Goal: Task Accomplishment & Management: Manage account settings

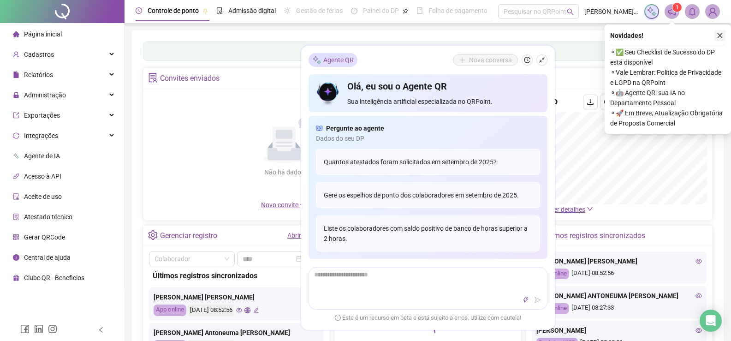
click at [723, 37] on icon "close" at bounding box center [720, 35] width 6 height 6
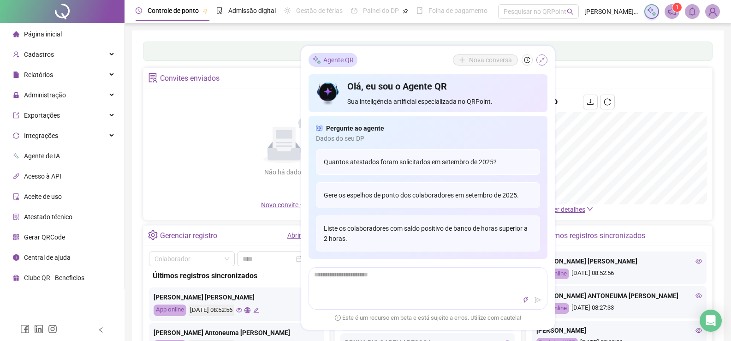
click at [539, 63] on icon "shrink" at bounding box center [542, 60] width 6 height 6
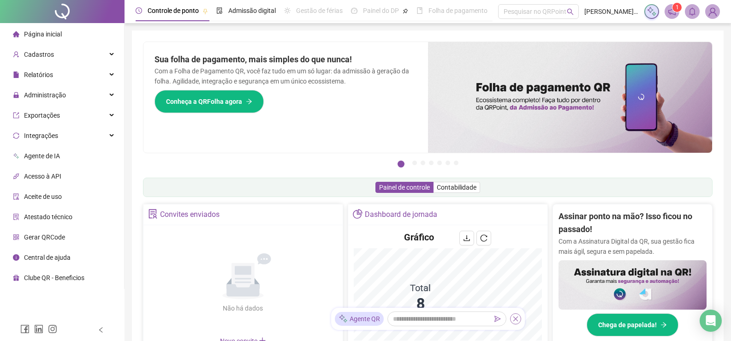
click at [512, 321] on button "button" at bounding box center [515, 318] width 11 height 11
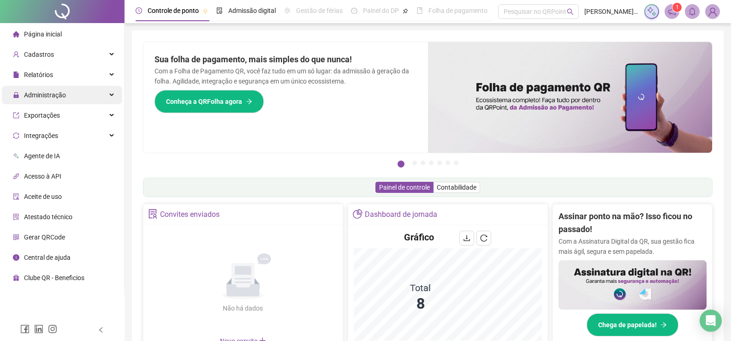
click at [87, 90] on div "Administração" at bounding box center [62, 95] width 120 height 18
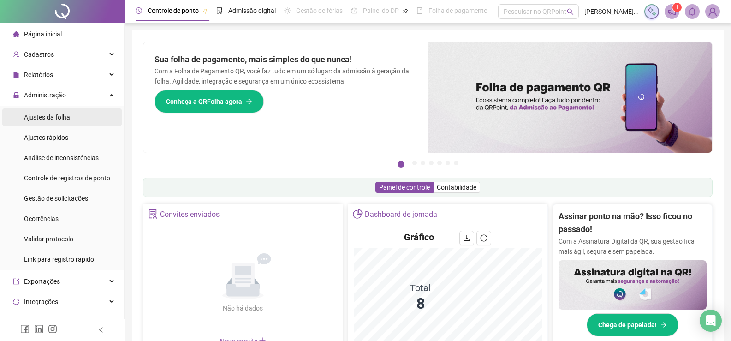
click at [66, 115] on span "Ajustes da folha" at bounding box center [47, 116] width 46 height 7
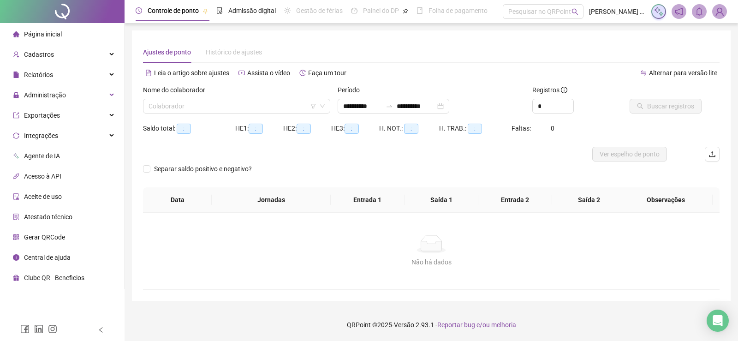
type input "**********"
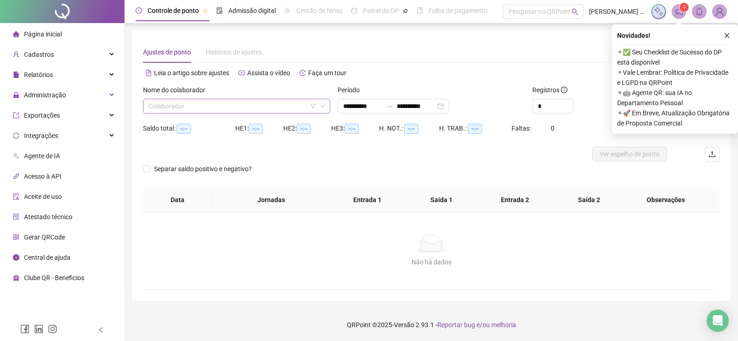
click at [237, 110] on input "search" at bounding box center [233, 106] width 168 height 14
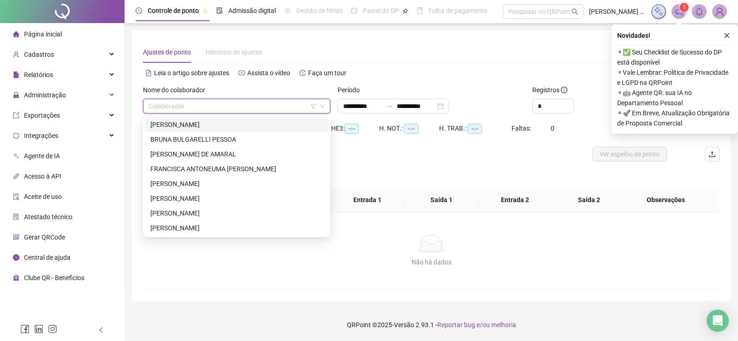
click at [225, 127] on div "[PERSON_NAME]" at bounding box center [236, 124] width 173 height 10
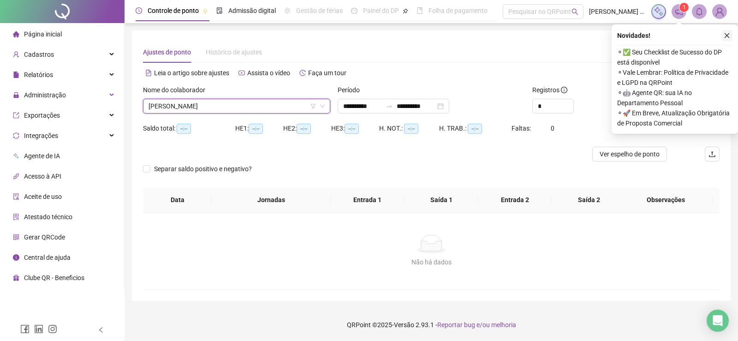
click at [730, 35] on button "button" at bounding box center [727, 35] width 11 height 11
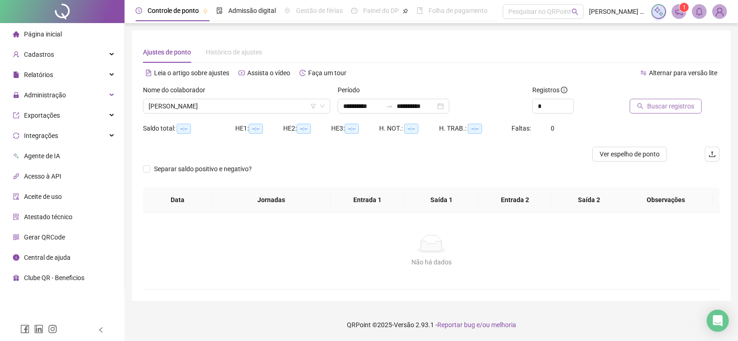
click at [684, 101] on span "Buscar registros" at bounding box center [670, 106] width 47 height 10
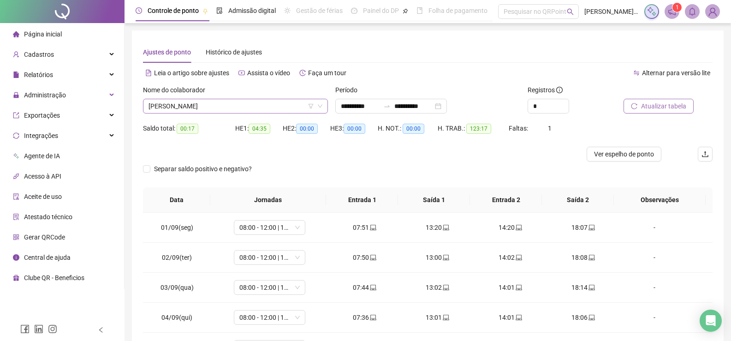
click at [261, 105] on span "[PERSON_NAME]" at bounding box center [236, 106] width 174 height 14
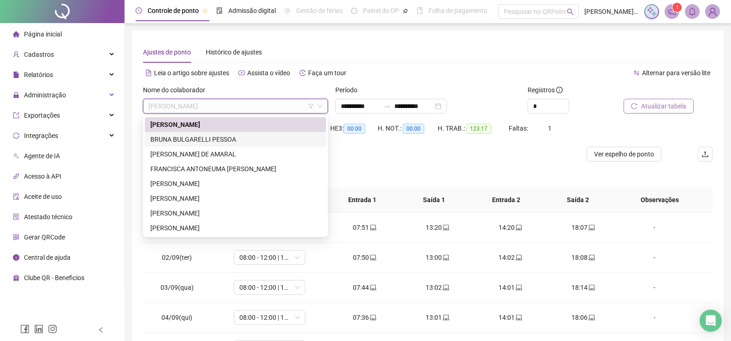
click at [202, 139] on div "BRUNA BULGARELLI PESSOA" at bounding box center [235, 139] width 170 height 10
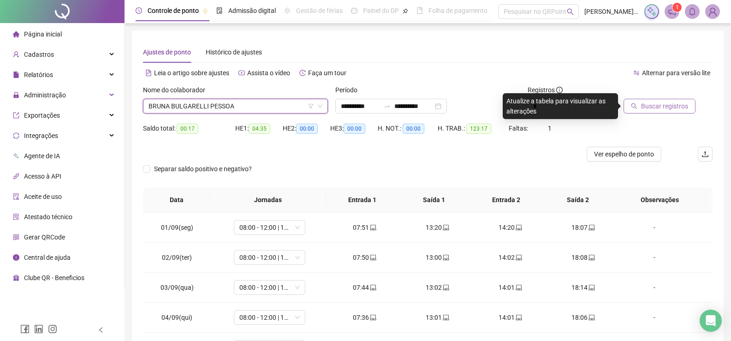
click at [678, 107] on span "Buscar registros" at bounding box center [664, 106] width 47 height 10
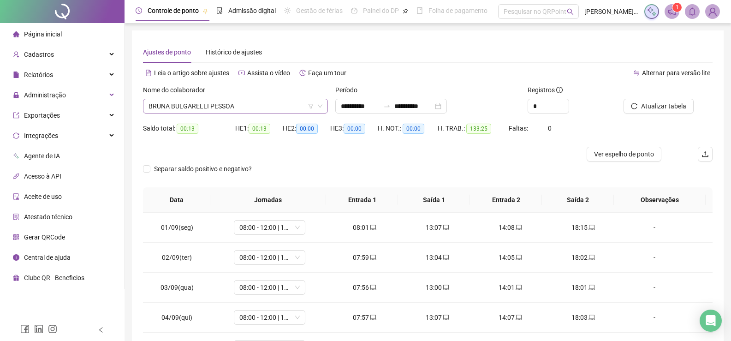
click at [269, 112] on span "BRUNA BULGARELLI PESSOA" at bounding box center [236, 106] width 174 height 14
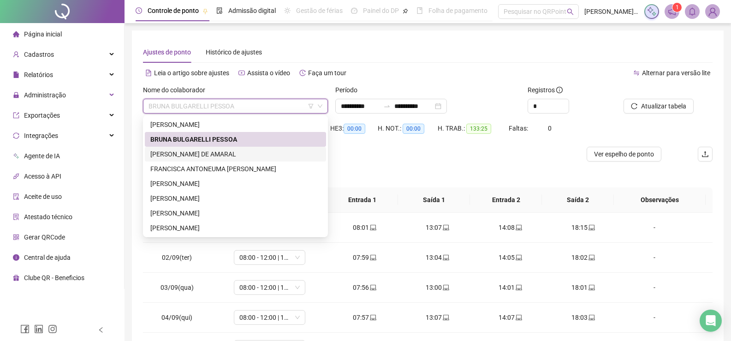
click at [198, 151] on div "[PERSON_NAME] DE AMARAL" at bounding box center [235, 154] width 170 height 10
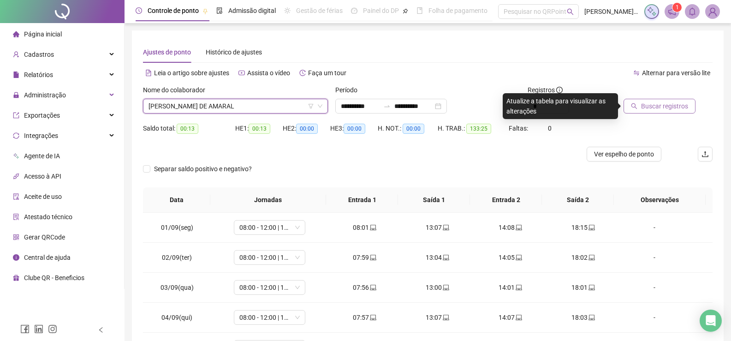
click at [651, 103] on span "Buscar registros" at bounding box center [664, 106] width 47 height 10
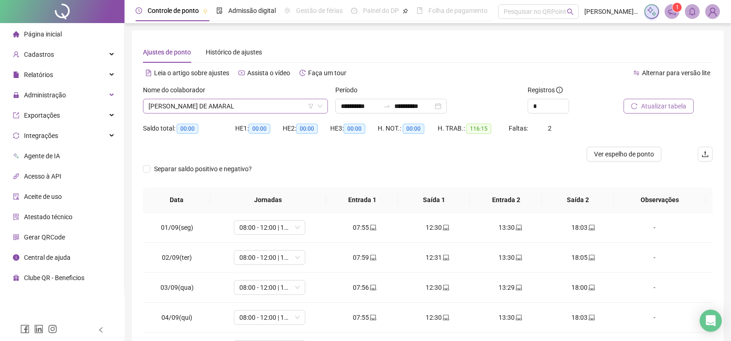
click at [303, 107] on span "[PERSON_NAME] DE AMARAL" at bounding box center [236, 106] width 174 height 14
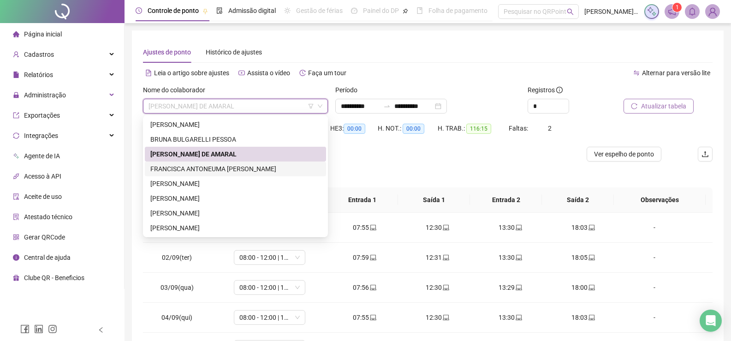
click at [200, 169] on div "FRANCISCA ANTONEUMA [PERSON_NAME]" at bounding box center [235, 169] width 170 height 10
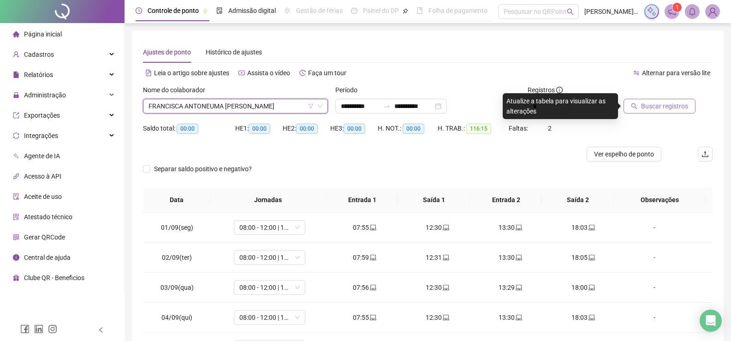
click at [656, 111] on button "Buscar registros" at bounding box center [660, 106] width 72 height 15
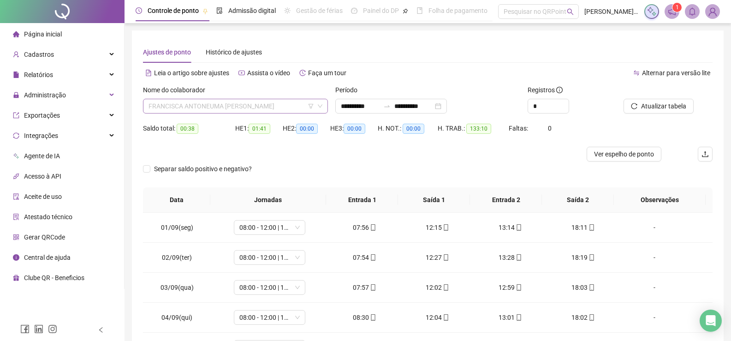
click at [278, 105] on span "FRANCISCA ANTONEUMA [PERSON_NAME]" at bounding box center [236, 106] width 174 height 14
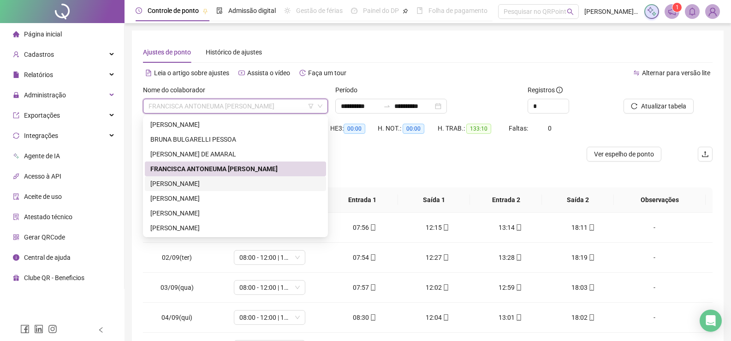
click at [193, 185] on div "[PERSON_NAME]" at bounding box center [235, 184] width 170 height 10
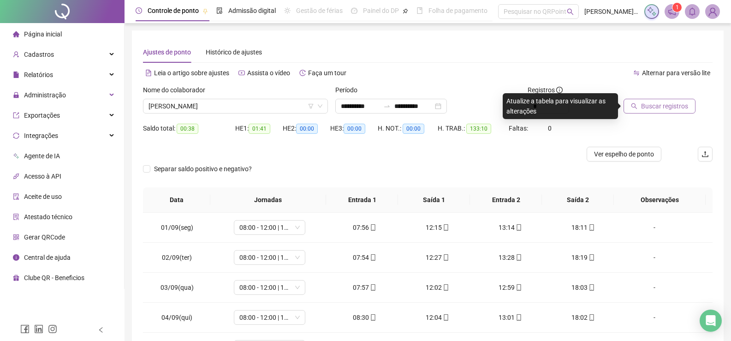
click at [649, 106] on span "Buscar registros" at bounding box center [664, 106] width 47 height 10
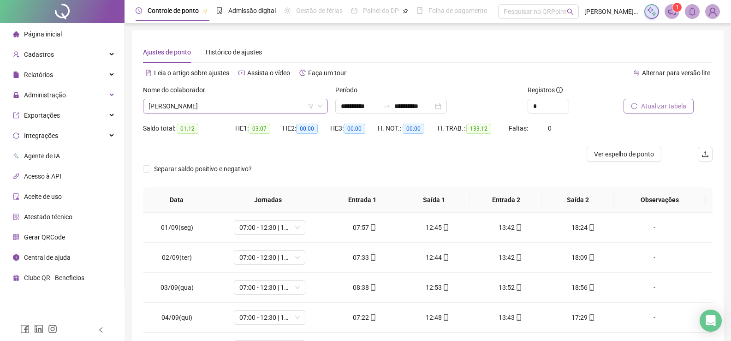
click at [284, 106] on span "[PERSON_NAME]" at bounding box center [236, 106] width 174 height 14
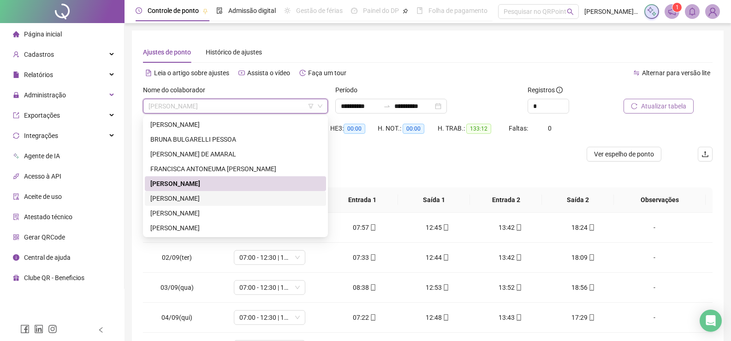
click at [176, 196] on div "[PERSON_NAME]" at bounding box center [235, 198] width 170 height 10
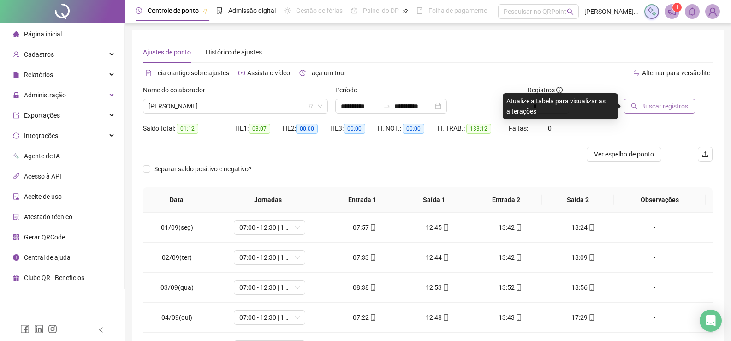
click at [664, 106] on span "Buscar registros" at bounding box center [664, 106] width 47 height 10
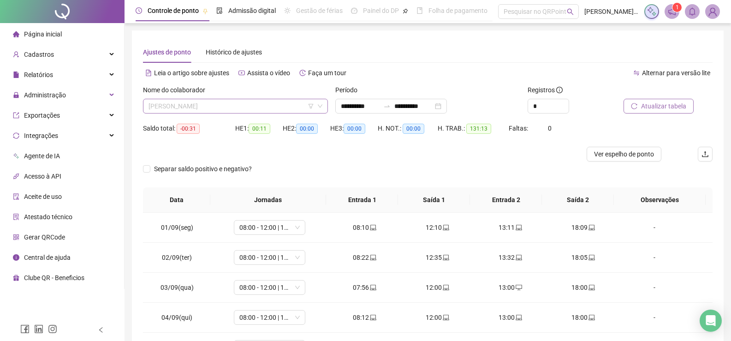
click at [267, 104] on span "[PERSON_NAME]" at bounding box center [236, 106] width 174 height 14
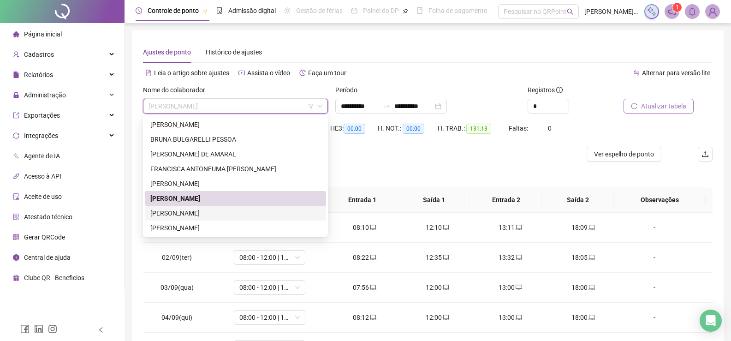
click at [172, 213] on div "[PERSON_NAME]" at bounding box center [235, 213] width 170 height 10
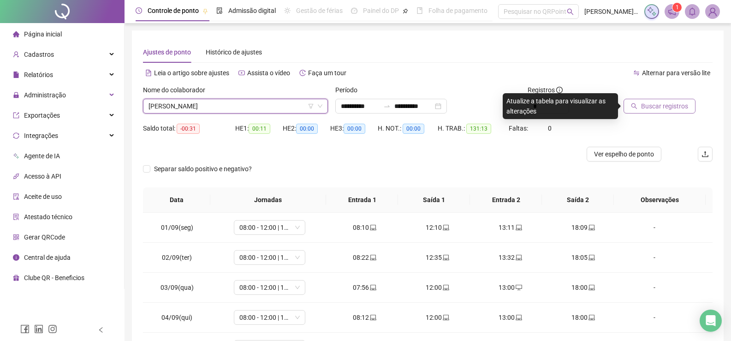
click at [648, 109] on span "Buscar registros" at bounding box center [664, 106] width 47 height 10
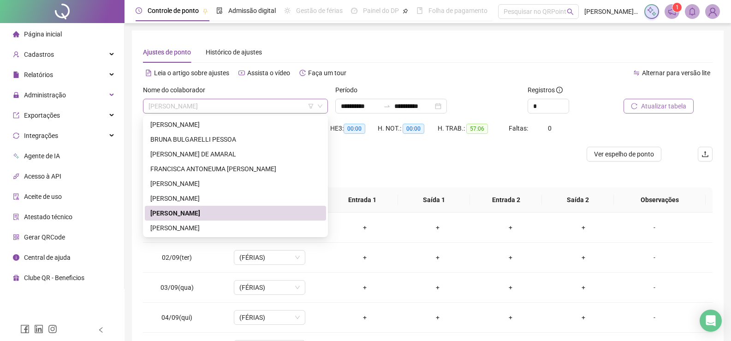
click at [283, 107] on span "[PERSON_NAME]" at bounding box center [236, 106] width 174 height 14
click at [182, 232] on div "[PERSON_NAME]" at bounding box center [235, 228] width 170 height 10
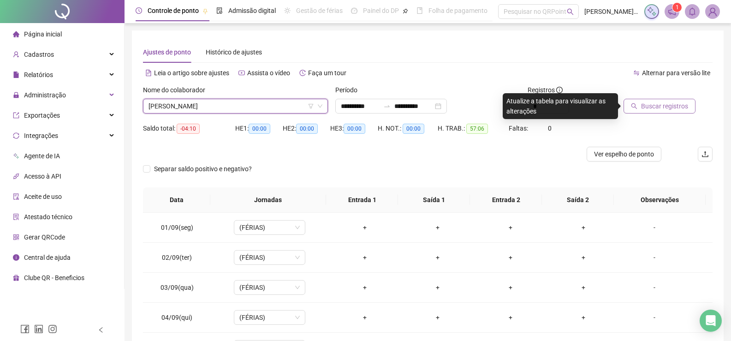
click at [656, 107] on span "Buscar registros" at bounding box center [664, 106] width 47 height 10
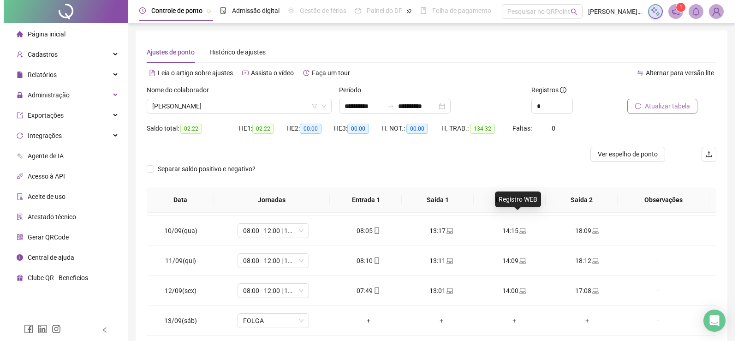
scroll to position [248, 0]
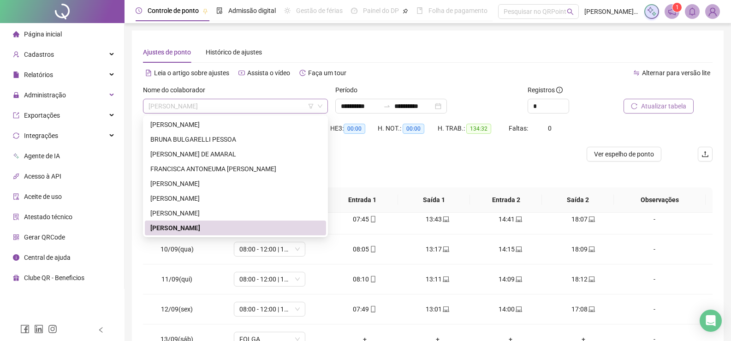
click at [257, 108] on span "[PERSON_NAME]" at bounding box center [236, 106] width 174 height 14
click at [228, 126] on div "[PERSON_NAME]" at bounding box center [235, 124] width 170 height 10
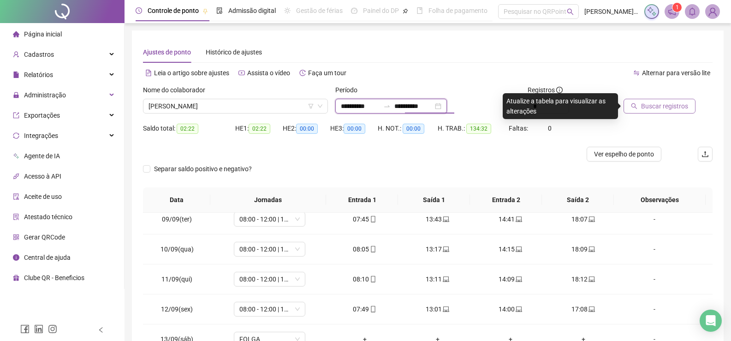
click at [433, 103] on input "**********" at bounding box center [413, 106] width 39 height 10
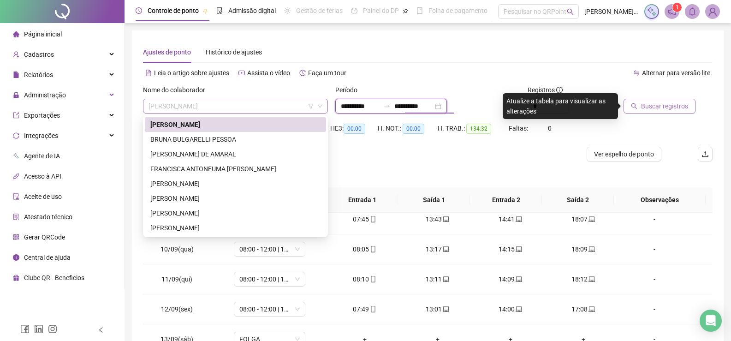
click at [221, 105] on span "[PERSON_NAME]" at bounding box center [236, 106] width 174 height 14
click at [197, 211] on div "[PERSON_NAME]" at bounding box center [235, 213] width 170 height 10
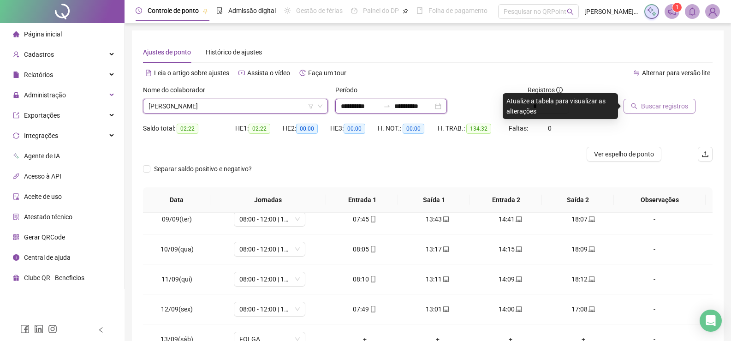
click at [359, 101] on input "**********" at bounding box center [360, 106] width 39 height 10
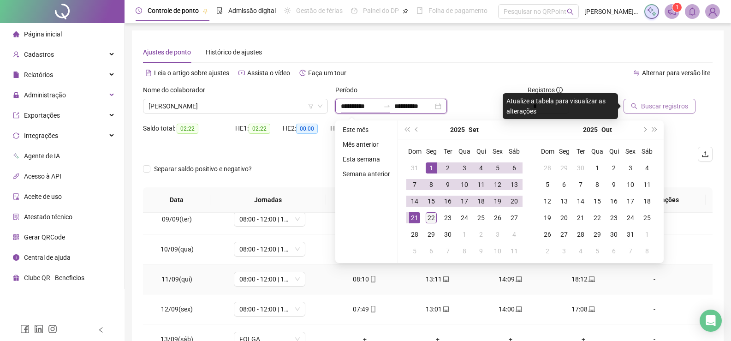
type input "**********"
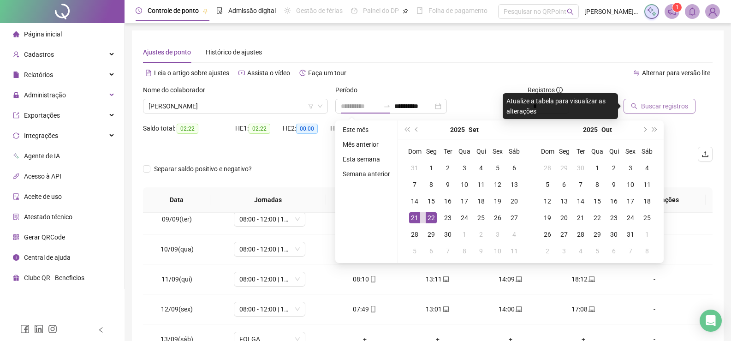
click at [430, 218] on div "22" at bounding box center [431, 217] width 11 height 11
type input "**********"
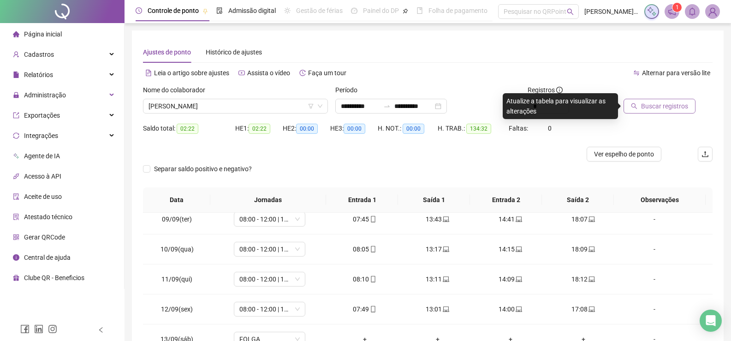
click at [669, 113] on button "Buscar registros" at bounding box center [660, 106] width 72 height 15
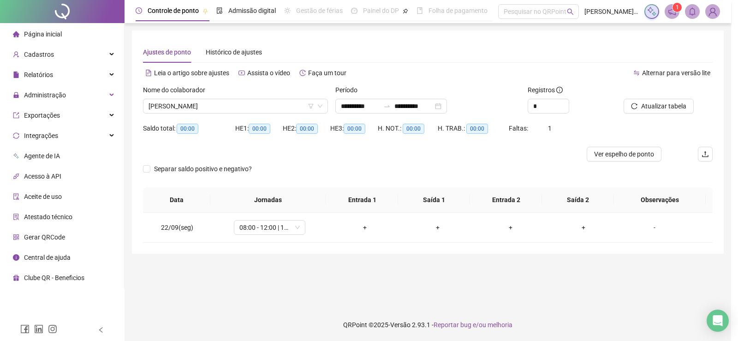
scroll to position [0, 0]
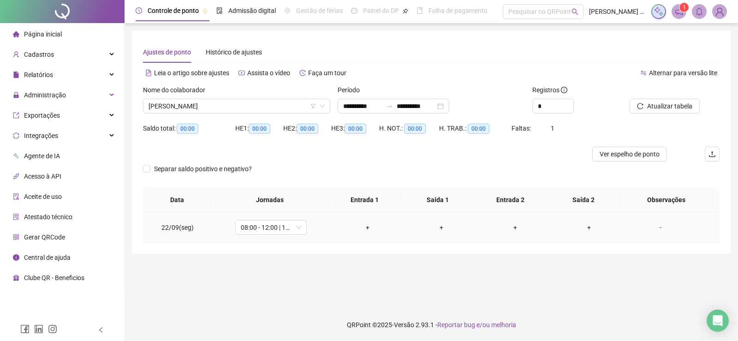
click at [365, 227] on div "+" at bounding box center [367, 227] width 59 height 10
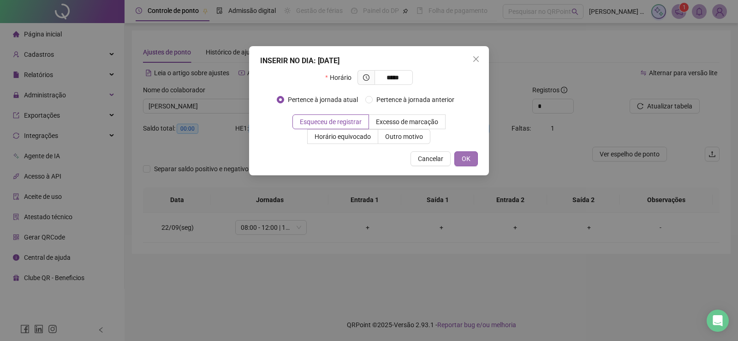
type input "*****"
click at [470, 157] on span "OK" at bounding box center [466, 159] width 9 height 10
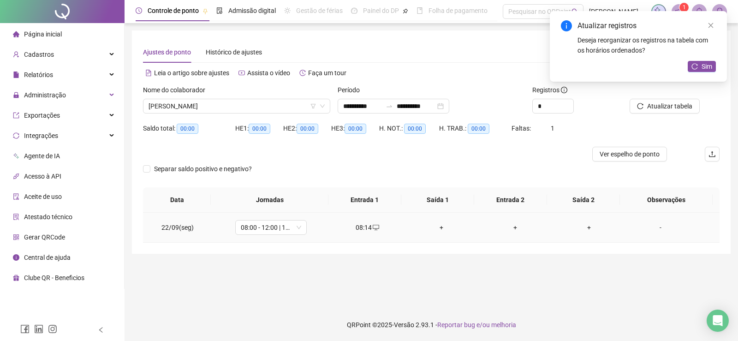
click at [438, 227] on div "+" at bounding box center [441, 227] width 59 height 10
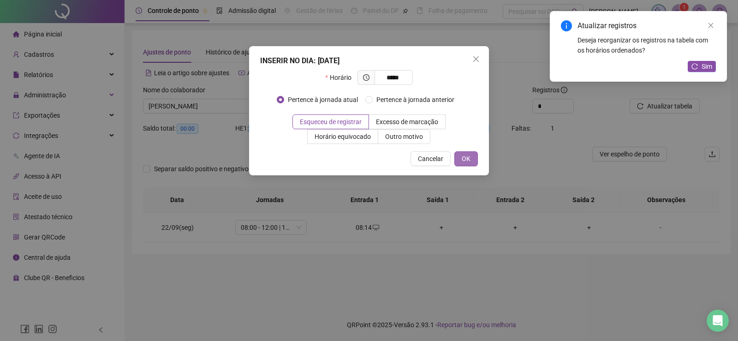
type input "*****"
click at [467, 160] on span "OK" at bounding box center [466, 159] width 9 height 10
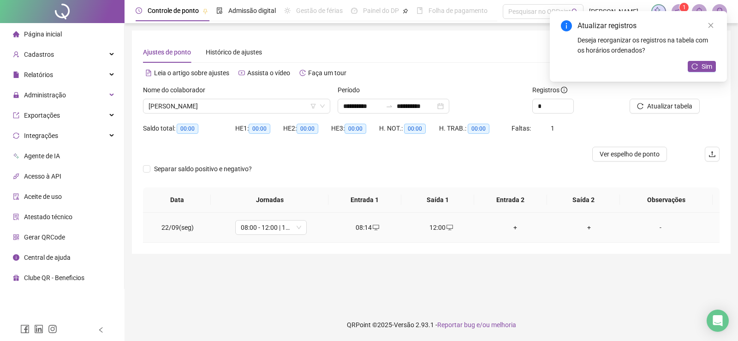
click at [511, 229] on div "+" at bounding box center [515, 227] width 59 height 10
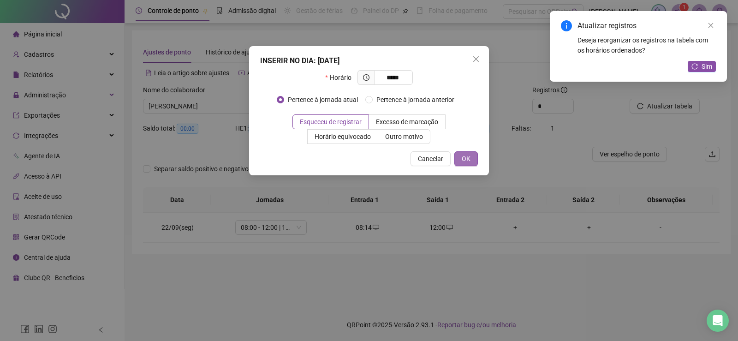
type input "*****"
click at [465, 162] on span "OK" at bounding box center [466, 159] width 9 height 10
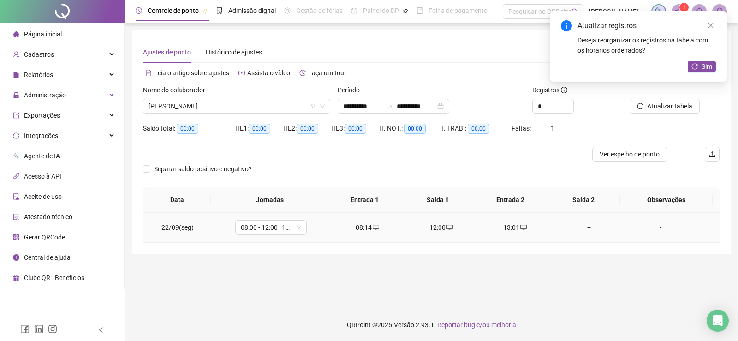
click at [585, 229] on div "+" at bounding box center [589, 227] width 59 height 10
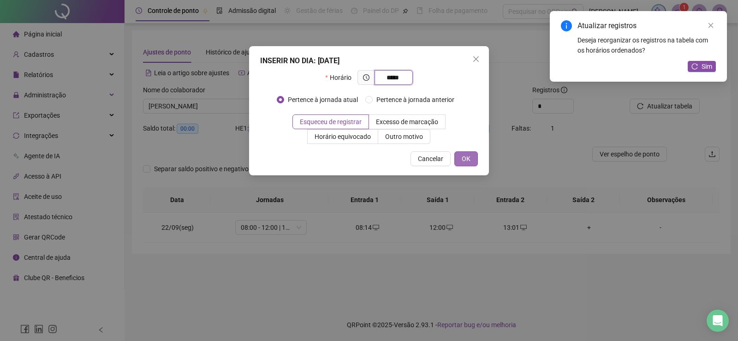
type input "*****"
click at [462, 161] on span "OK" at bounding box center [466, 159] width 9 height 10
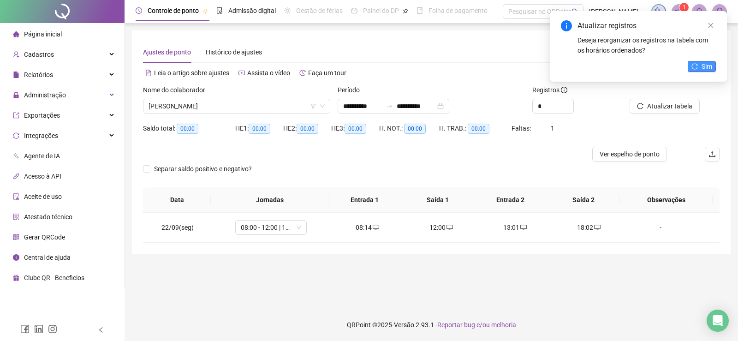
click at [707, 63] on span "Sim" at bounding box center [707, 66] width 11 height 10
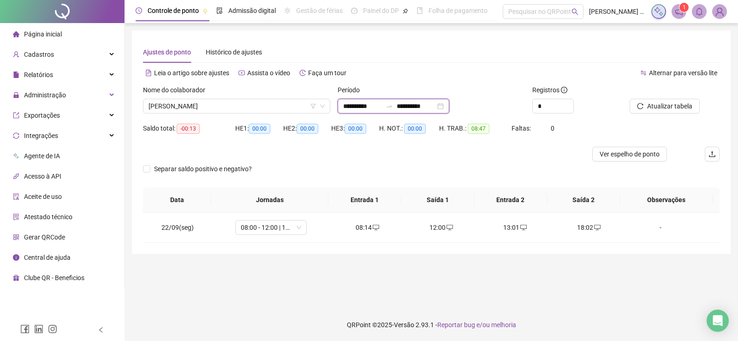
click at [435, 103] on input "**********" at bounding box center [416, 106] width 39 height 10
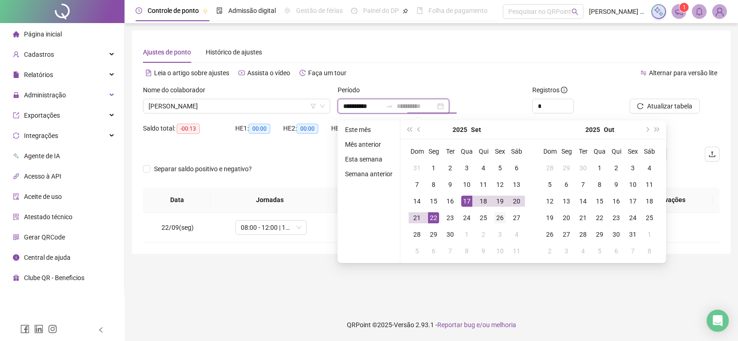
type input "**********"
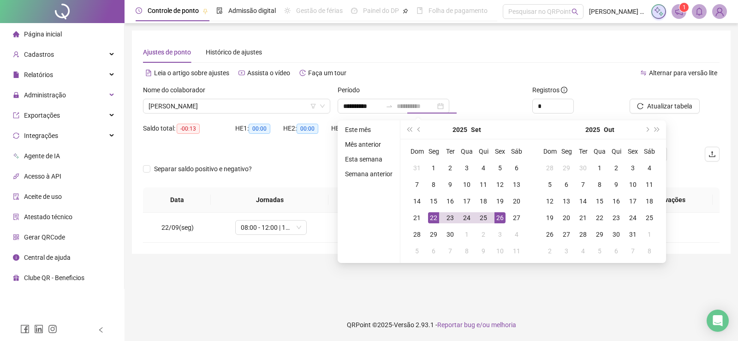
click at [501, 221] on div "26" at bounding box center [500, 217] width 11 height 11
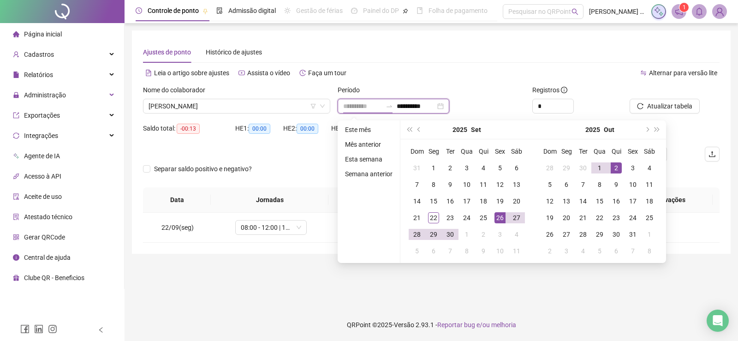
type input "**********"
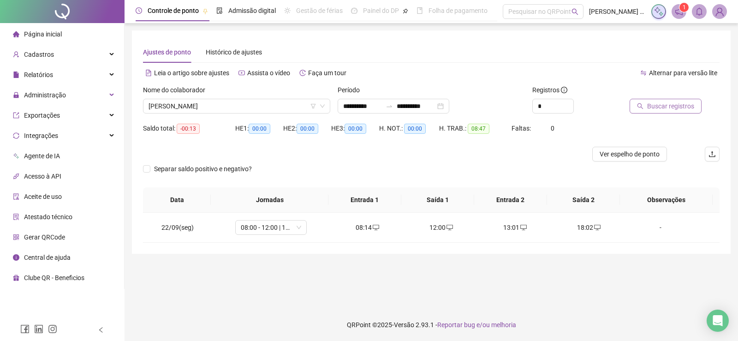
click at [662, 104] on span "Buscar registros" at bounding box center [670, 106] width 47 height 10
